Goal: Check status: Check status

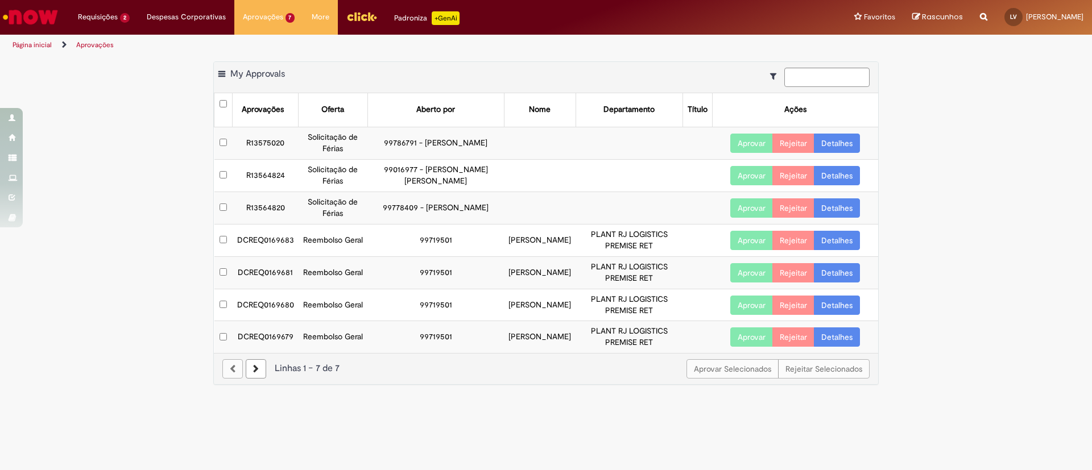
click at [836, 247] on link "Detalhes" at bounding box center [837, 240] width 46 height 19
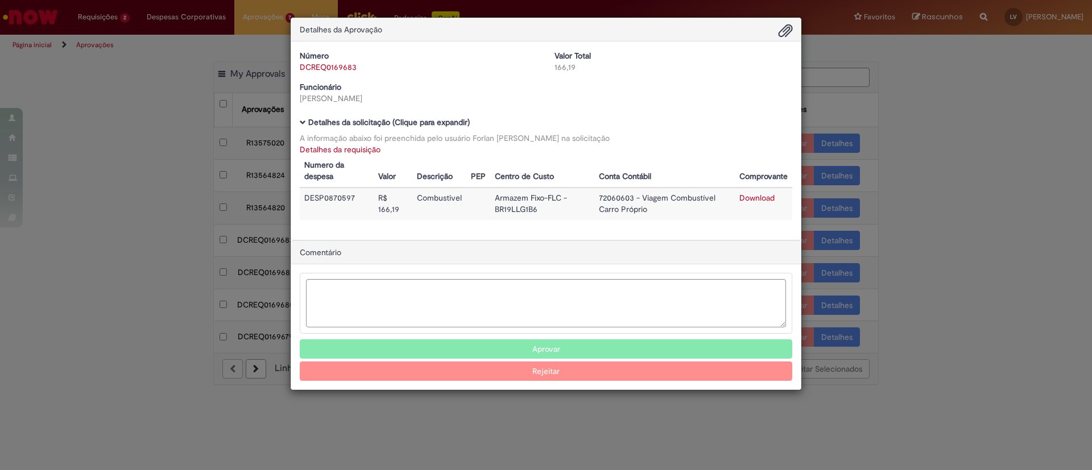
click at [1003, 148] on div "Detalhes da Aprovação Número DCREQ0169683 Valor Total 166,19 Funcionário [PERSO…" at bounding box center [546, 235] width 1092 height 470
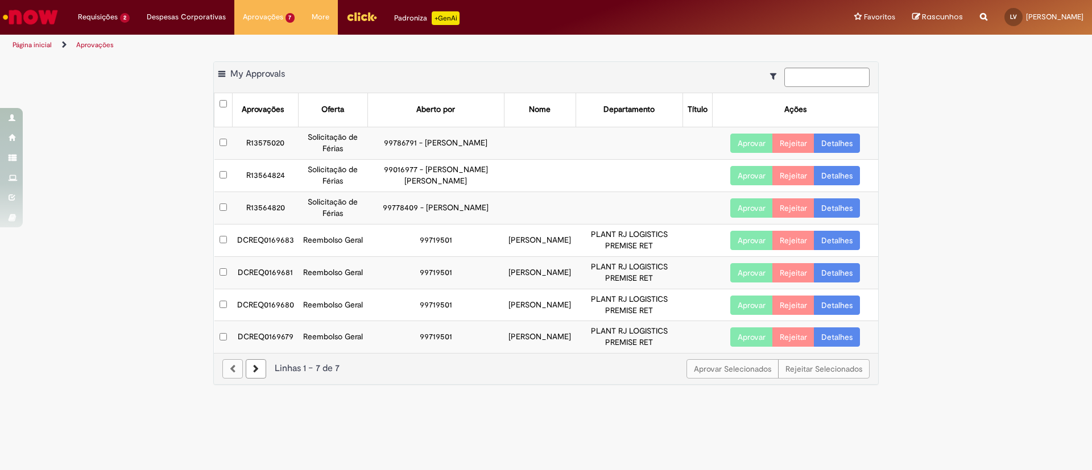
click at [629, 242] on td "PLANT RJ LOGISTICS PREMISE RET" at bounding box center [629, 240] width 107 height 32
click at [622, 277] on td "PLANT RJ LOGISTICS PREMISE RET" at bounding box center [629, 273] width 107 height 32
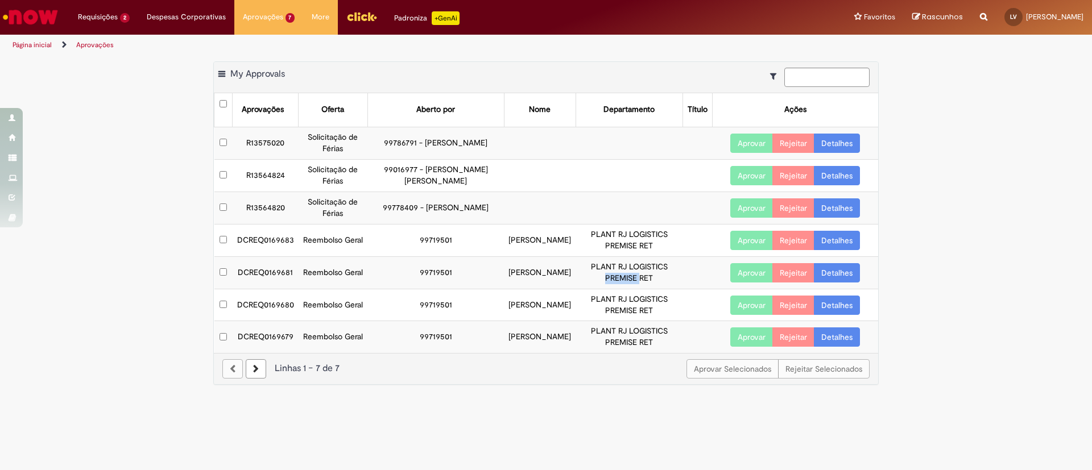
click at [622, 277] on td "PLANT RJ LOGISTICS PREMISE RET" at bounding box center [629, 273] width 107 height 32
click at [638, 278] on td "PLANT RJ LOGISTICS PREMISE RET" at bounding box center [629, 273] width 107 height 32
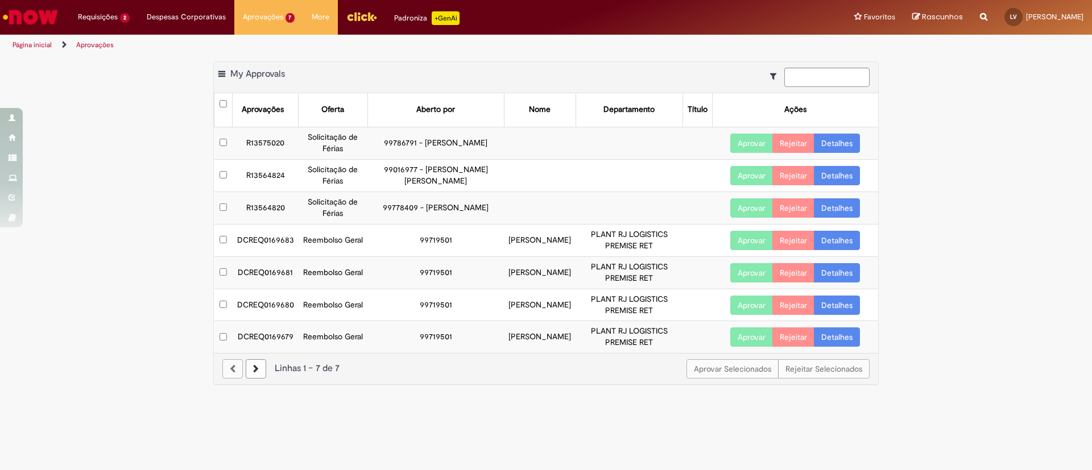
click at [836, 271] on link "Detalhes" at bounding box center [837, 272] width 46 height 19
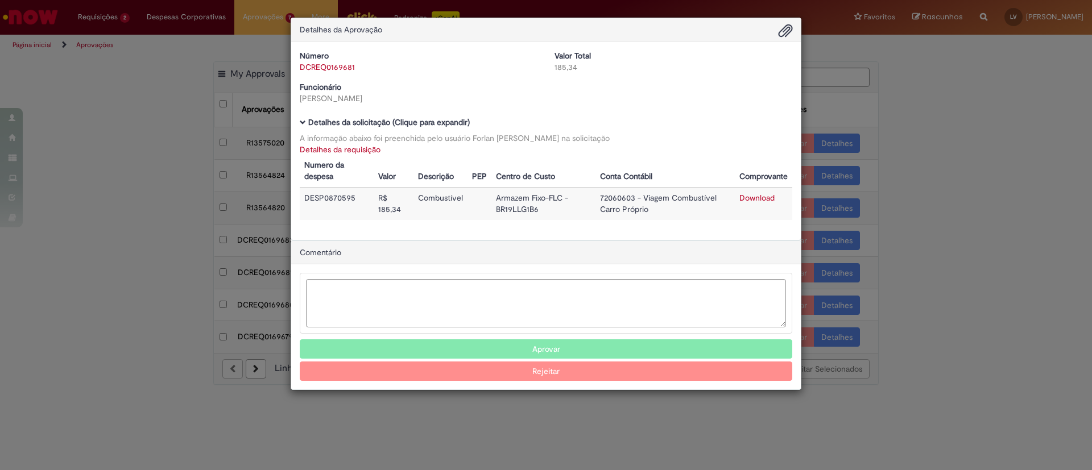
click at [957, 77] on div "Detalhes da Aprovação Número DCREQ0169681 Valor Total 185,34 Funcionário [PERSO…" at bounding box center [546, 235] width 1092 height 470
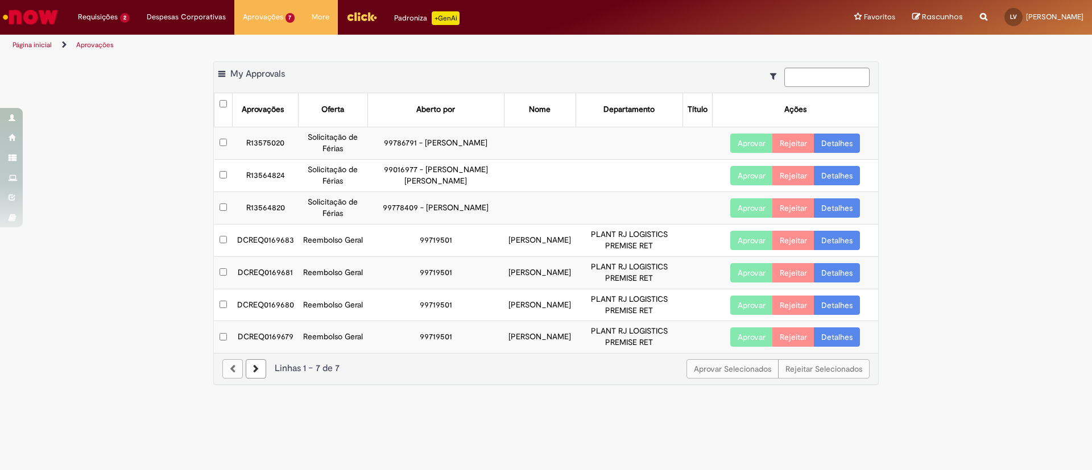
click at [622, 301] on td "PLANT RJ LOGISTICS PREMISE RET" at bounding box center [629, 305] width 107 height 32
click at [623, 328] on td "PLANT RJ LOGISTICS PREMISE RET" at bounding box center [629, 337] width 107 height 32
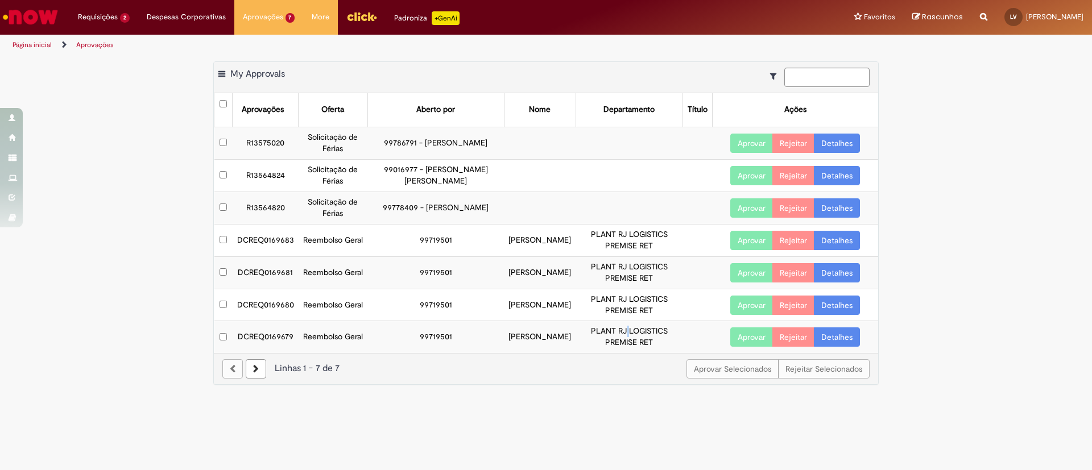
click at [623, 328] on td "PLANT RJ LOGISTICS PREMISE RET" at bounding box center [629, 337] width 107 height 32
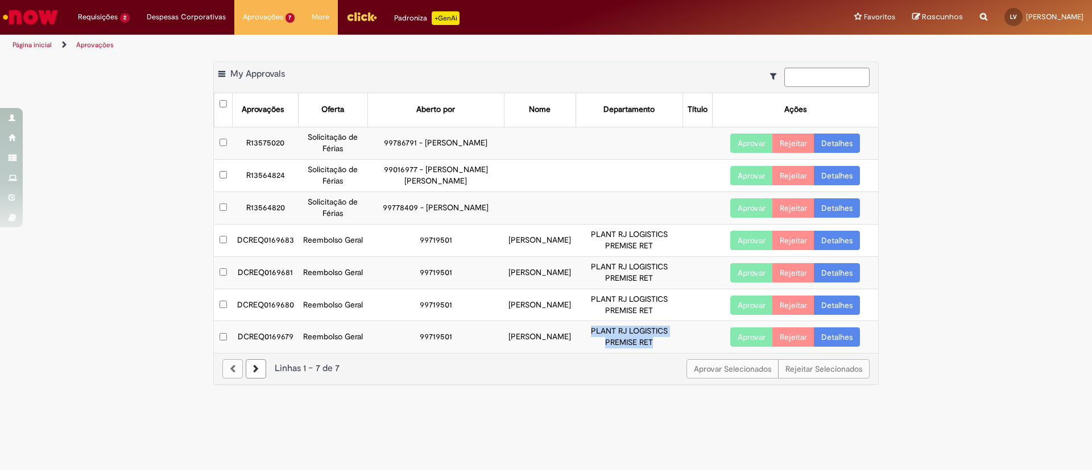
click at [623, 328] on td "PLANT RJ LOGISTICS PREMISE RET" at bounding box center [629, 337] width 107 height 32
click at [619, 342] on td "PLANT RJ LOGISTICS PREMISE RET" at bounding box center [629, 337] width 107 height 32
click at [622, 348] on td "PLANT RJ LOGISTICS PREMISE RET" at bounding box center [629, 337] width 107 height 32
click at [634, 336] on td "PLANT RJ LOGISTICS PREMISE RET" at bounding box center [629, 337] width 107 height 32
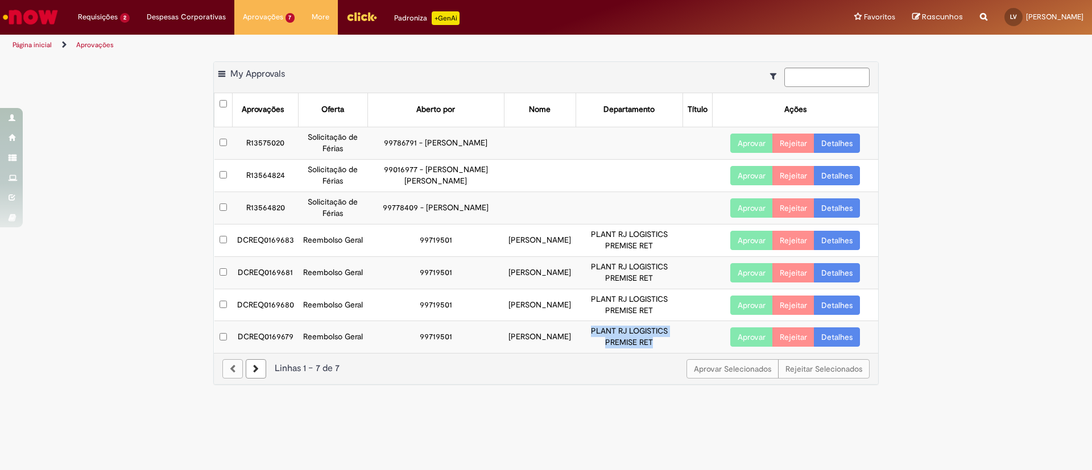
click at [634, 336] on td "PLANT RJ LOGISTICS PREMISE RET" at bounding box center [629, 337] width 107 height 32
click at [853, 342] on link "Detalhes" at bounding box center [837, 337] width 46 height 19
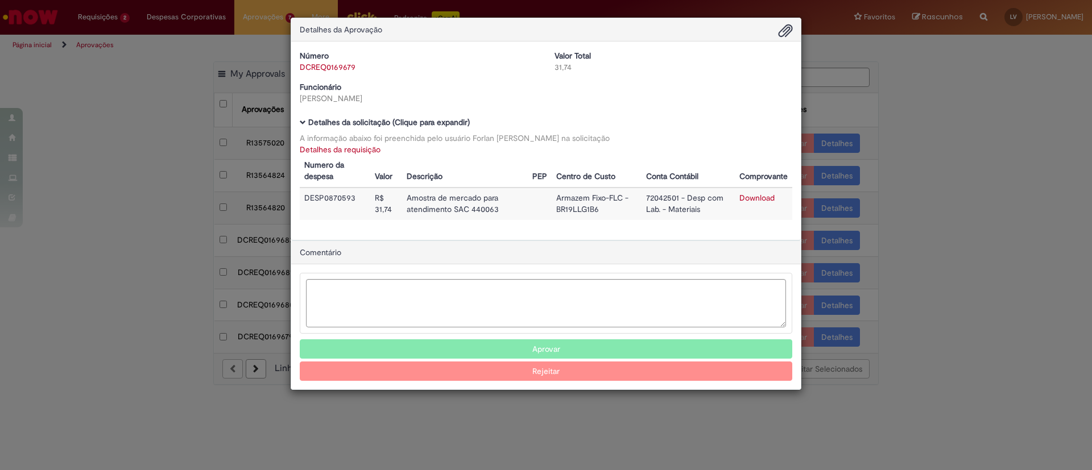
click at [887, 141] on div "Detalhes da Aprovação Número DCREQ0169679 Valor Total 31,74 Funcionário [PERSON…" at bounding box center [546, 235] width 1092 height 470
